Goal: Task Accomplishment & Management: Manage account settings

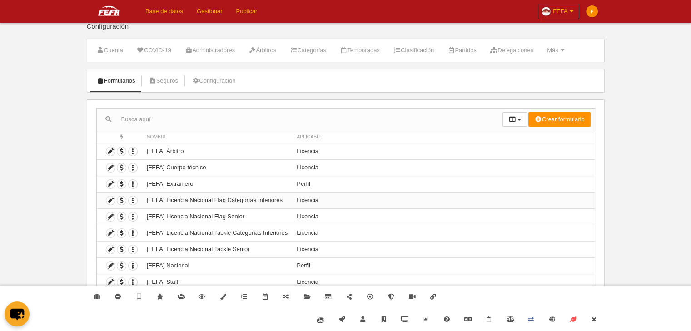
scroll to position [13, 0]
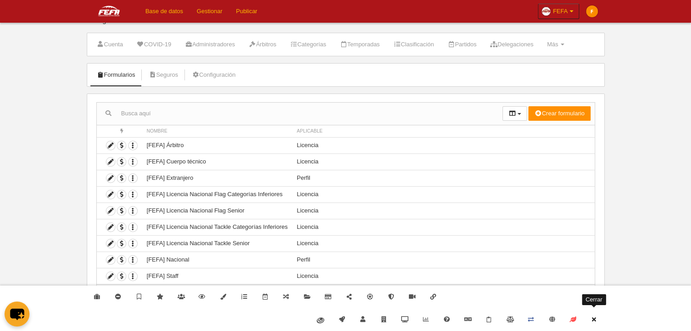
click at [595, 321] on icon at bounding box center [593, 320] width 7 height 6
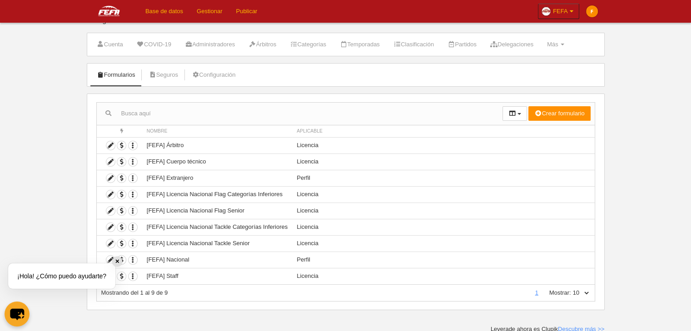
click at [117, 261] on div "✕" at bounding box center [117, 262] width 10 height 10
click at [111, 258] on icon at bounding box center [110, 260] width 9 height 9
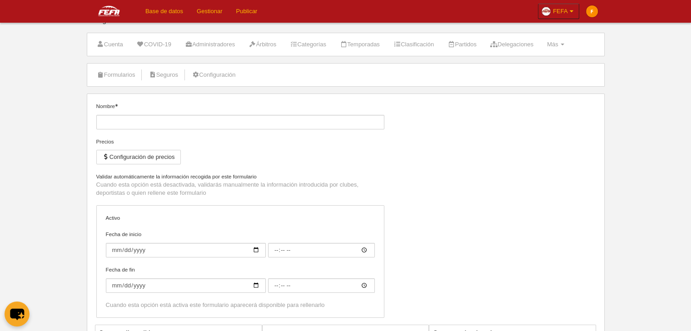
type input "[FEFA] Nacional"
checkbox input "true"
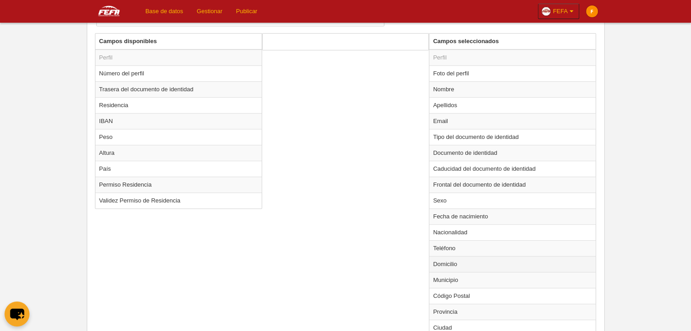
scroll to position [331, 0]
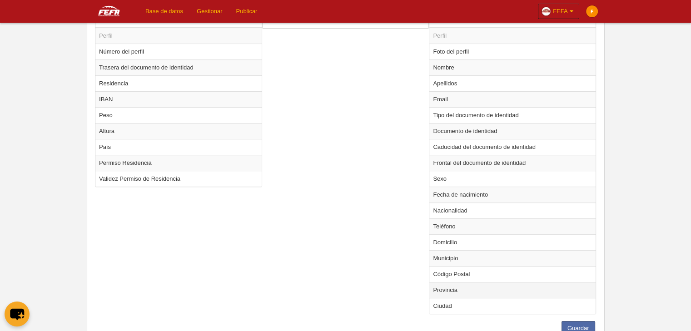
click at [477, 288] on td "Provincia" at bounding box center [512, 290] width 166 height 16
radio input "true"
select select
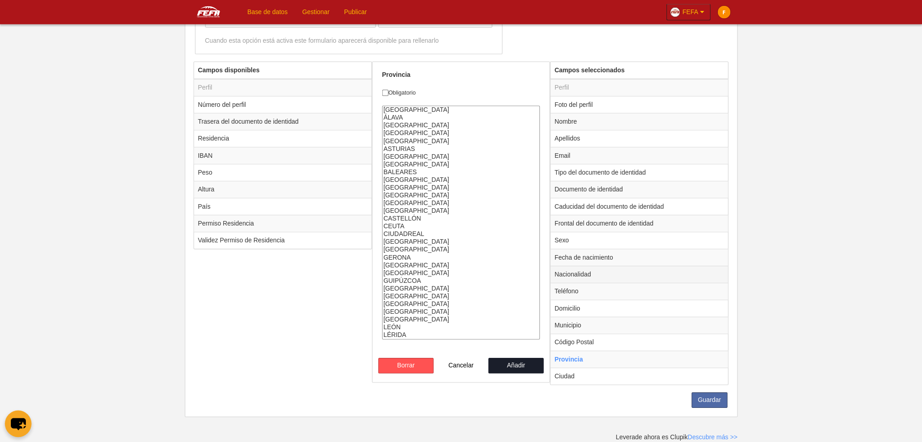
scroll to position [250, 0]
